Goal: Task Accomplishment & Management: Use online tool/utility

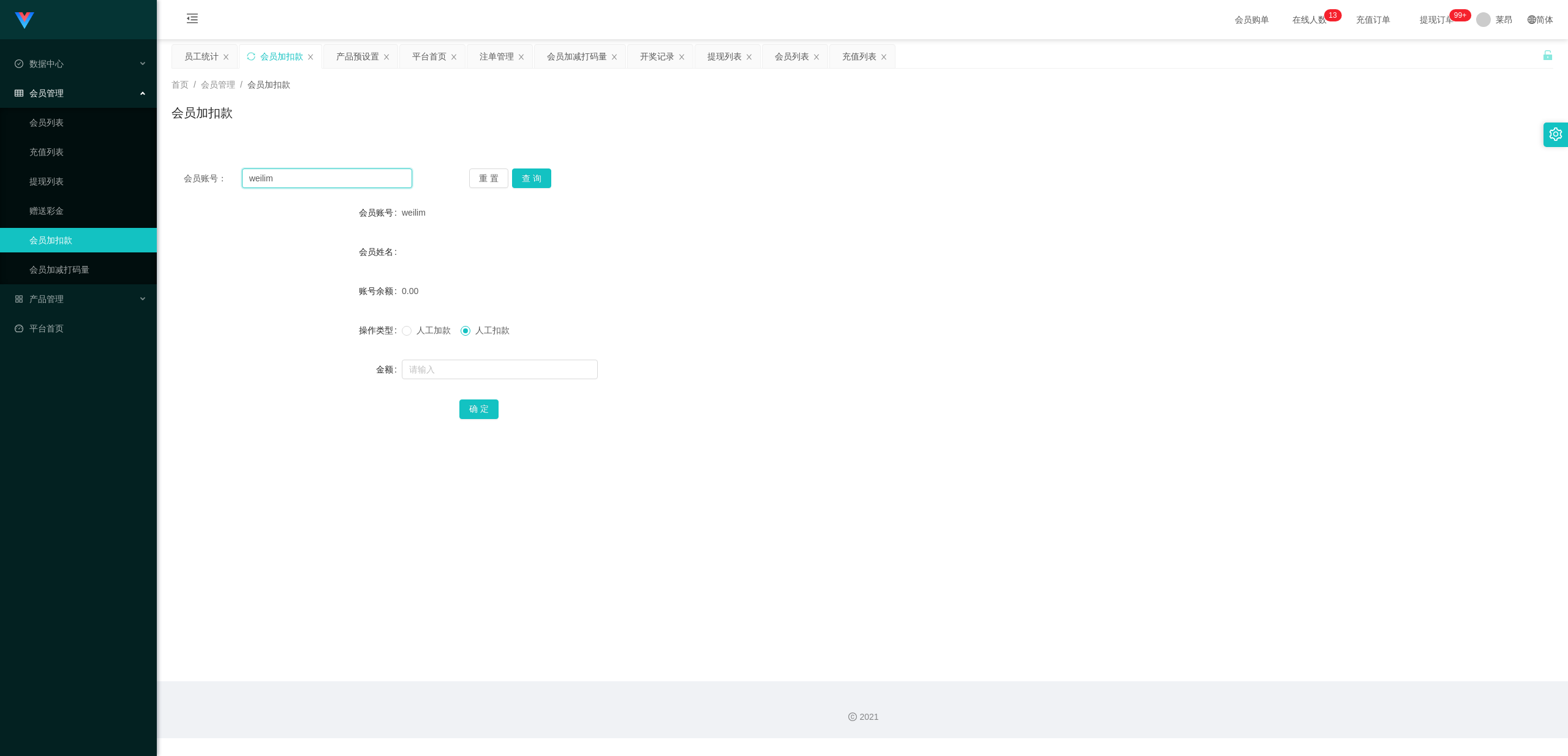
drag, startPoint x: 354, startPoint y: 177, endPoint x: 211, endPoint y: 172, distance: 143.1
click at [209, 175] on div "会员账号： [PERSON_NAME]" at bounding box center [298, 178] width 228 height 20
paste input "这是【包赔协议】，请您先保存好以作保障📄 目前财务部门正在为您进行审核！请您稍作等待~"
type input "这是【包赔协议】，请您先保存好以作保障📄 目前财务部门正在为您进行审核！请您稍作等待~"
click at [326, 164] on div "会员账号： 重 置 查 询 会员账号 weilim 会员姓名 账号余额 0.00 操作类型 人工加款 人工扣款 金额 确 定" at bounding box center [862, 302] width 1381 height 291
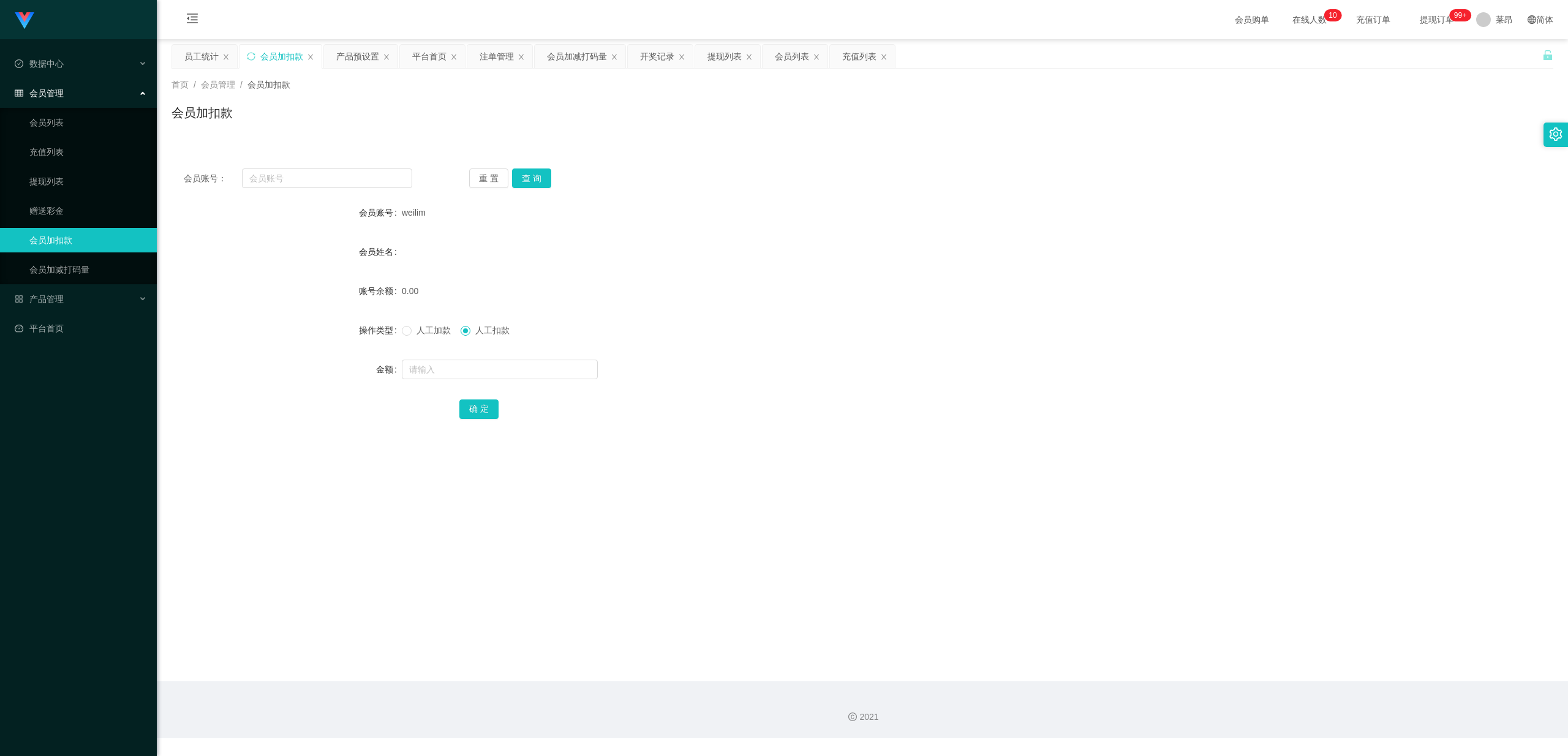
drag, startPoint x: 321, startPoint y: 196, endPoint x: 320, endPoint y: 180, distance: 16.0
click at [321, 194] on div "会员账号： 重 置 查 询 会员账号 weilim 会员姓名 账号余额 0.00 操作类型 人工加款 人工扣款 金额 确 定" at bounding box center [862, 302] width 1381 height 291
click at [320, 180] on input "text" at bounding box center [327, 178] width 170 height 20
paste input "061318"
type input "061318"
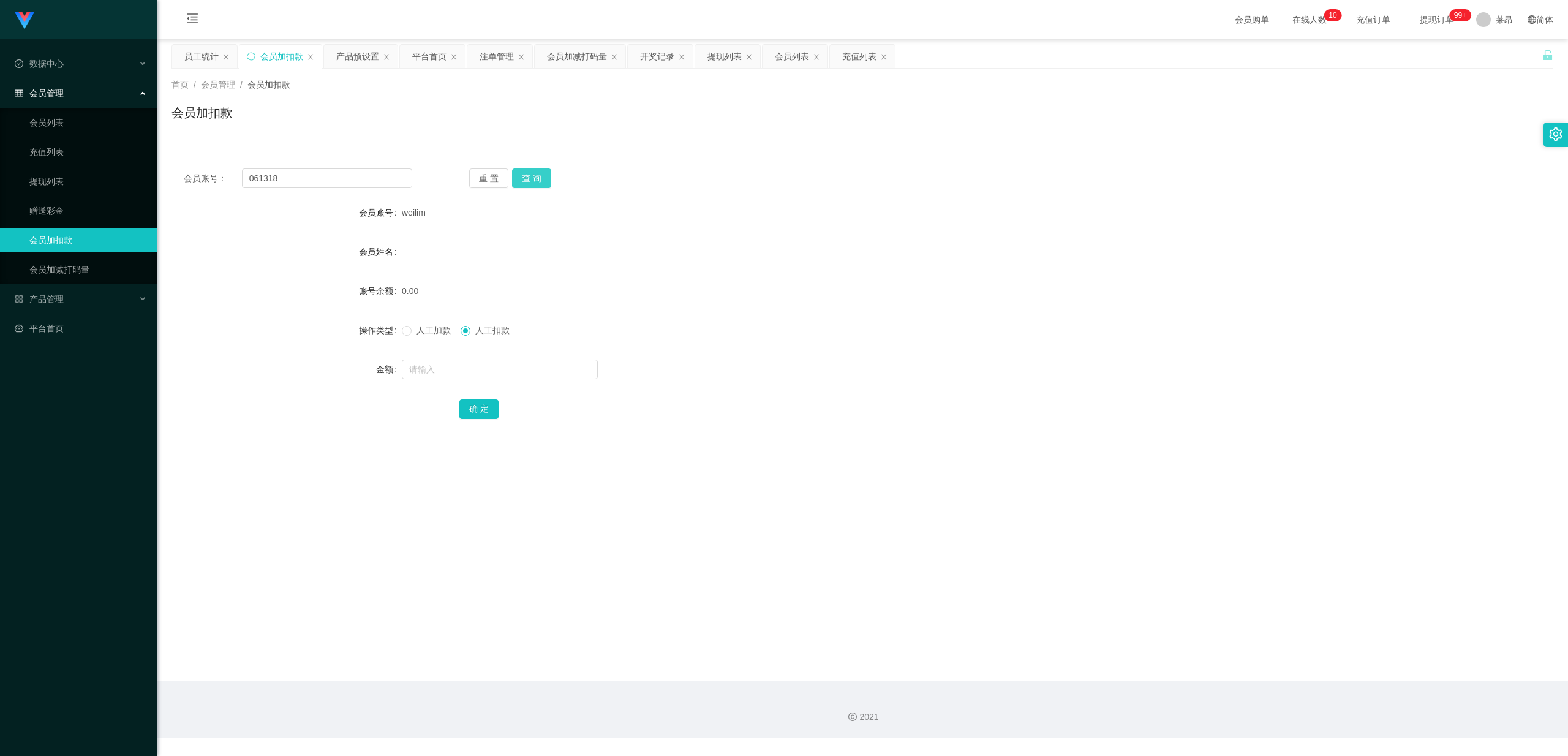
click at [532, 177] on button "查 询" at bounding box center [532, 178] width 39 height 20
click at [437, 370] on input "text" at bounding box center [499, 369] width 196 height 20
drag, startPoint x: 444, startPoint y: 361, endPoint x: 307, endPoint y: 371, distance: 137.4
click at [310, 373] on div "金额 500" at bounding box center [862, 369] width 1381 height 24
type input "150"
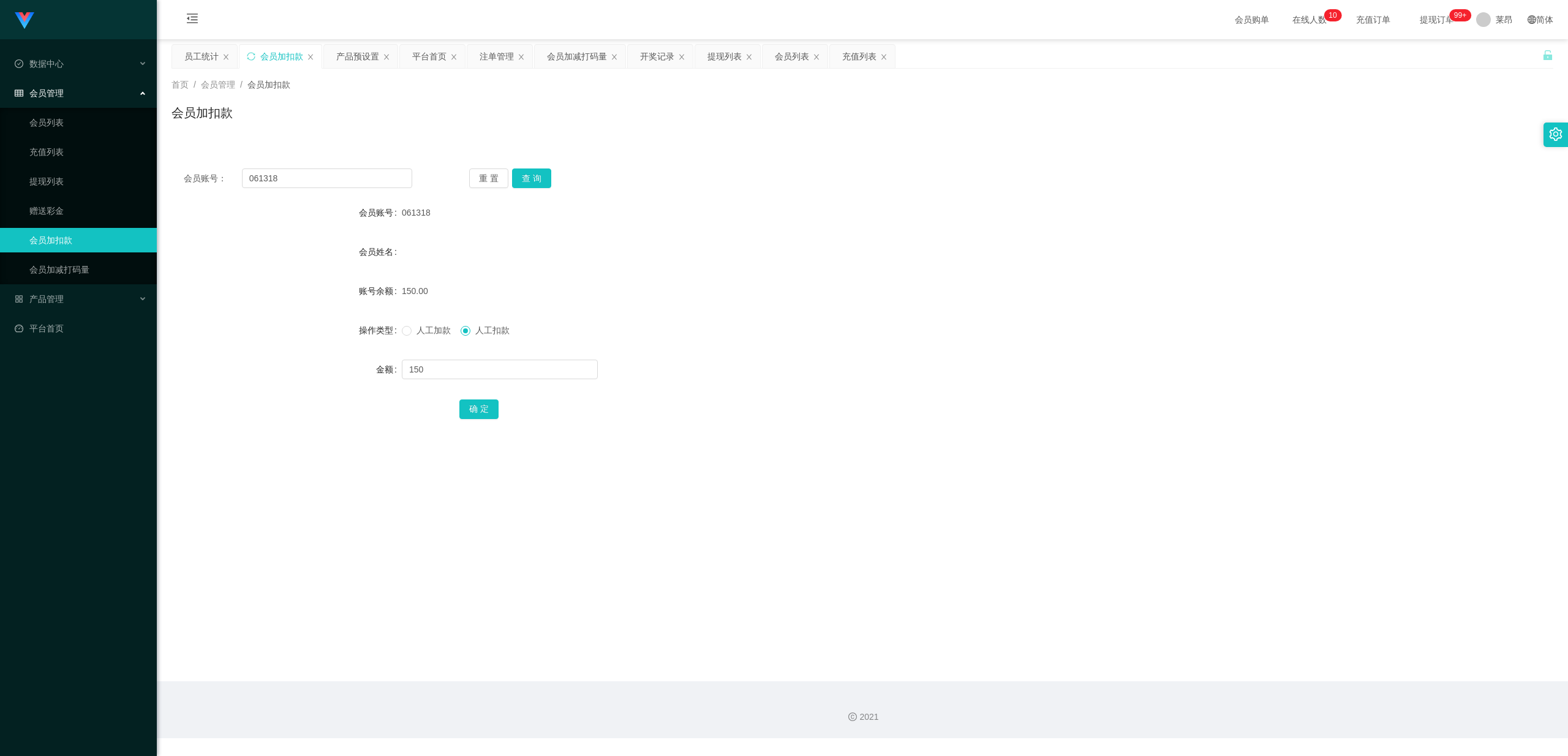
click at [500, 405] on div "确 定" at bounding box center [862, 408] width 806 height 24
click at [491, 408] on button "确 定" at bounding box center [479, 409] width 39 height 20
click at [409, 326] on span at bounding box center [406, 331] width 9 height 9
click at [445, 361] on input "text" at bounding box center [499, 369] width 196 height 20
type input "500"
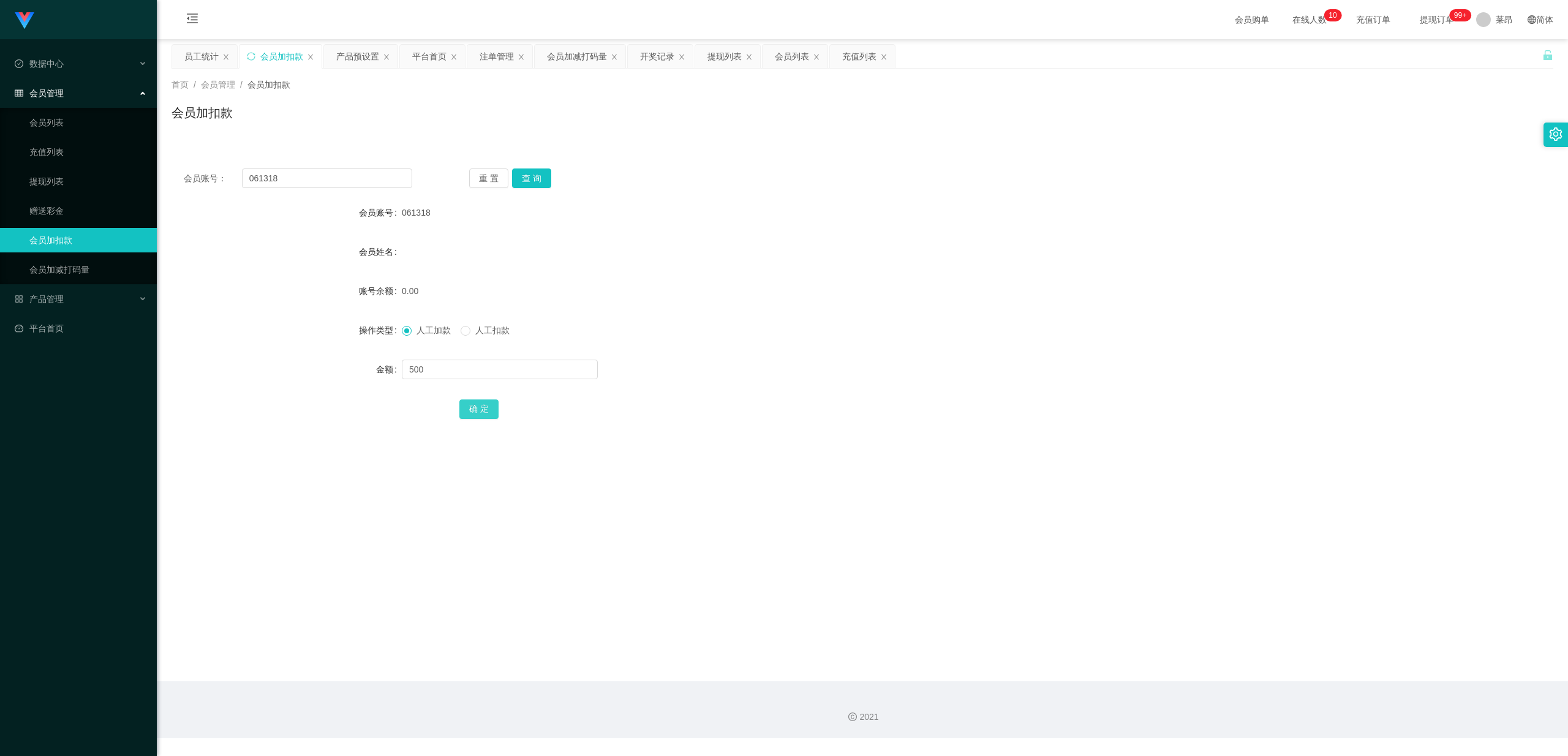
click at [491, 406] on button "确 定" at bounding box center [479, 409] width 39 height 20
